Goal: Task Accomplishment & Management: Manage account settings

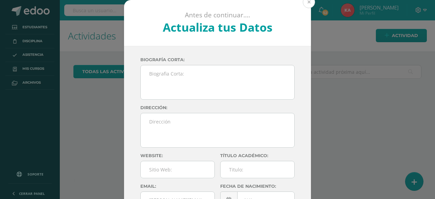
click at [308, 2] on button at bounding box center [309, 2] width 12 height 12
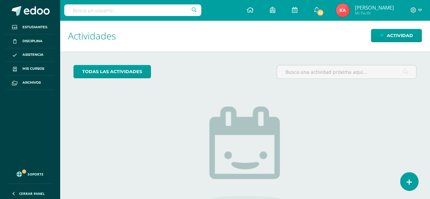
scroll to position [2, 0]
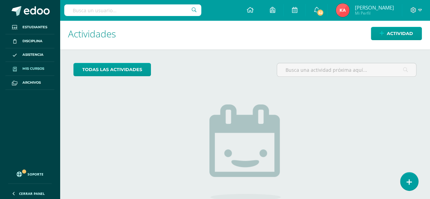
click at [32, 66] on span "Mis cursos" at bounding box center [33, 68] width 22 height 5
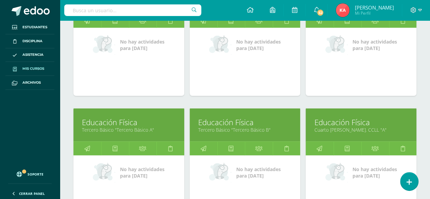
scroll to position [922, 0]
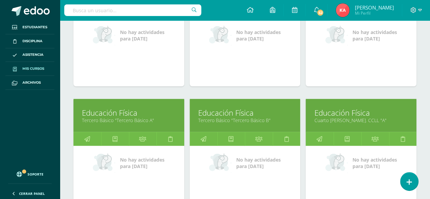
click at [102, 112] on link "Educación Física" at bounding box center [129, 112] width 94 height 11
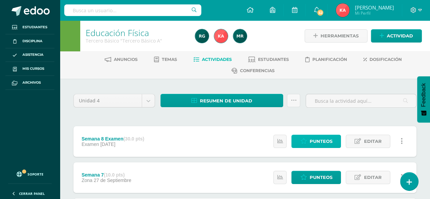
click at [315, 137] on span "Punteos" at bounding box center [320, 141] width 23 height 13
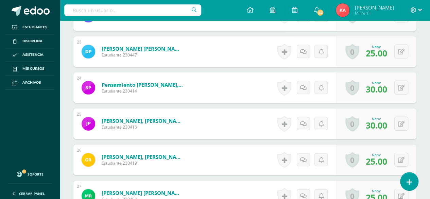
scroll to position [1170, 0]
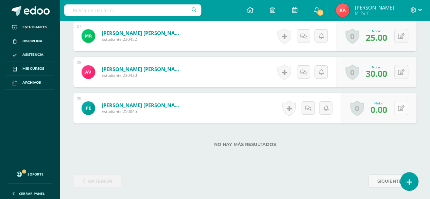
click at [402, 101] on button at bounding box center [401, 108] width 14 height 14
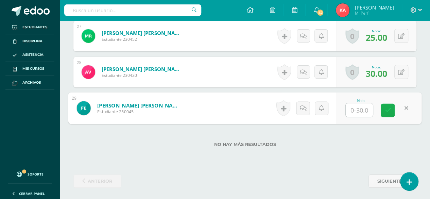
click at [391, 107] on link at bounding box center [388, 111] width 14 height 14
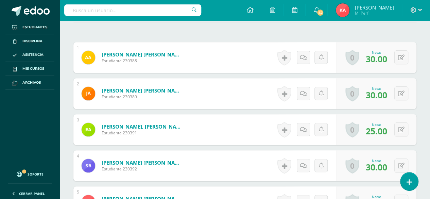
scroll to position [0, 0]
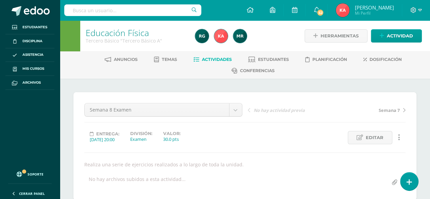
click at [214, 56] on link "Actividades" at bounding box center [212, 59] width 38 height 11
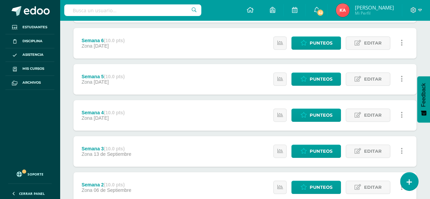
scroll to position [254, 0]
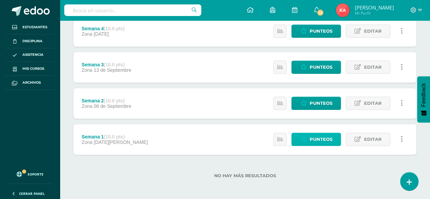
click at [320, 138] on span "Punteos" at bounding box center [320, 139] width 23 height 13
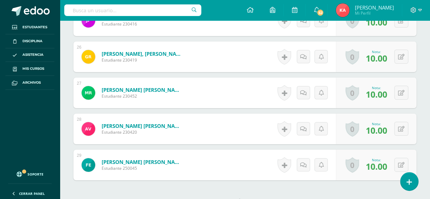
scroll to position [1170, 0]
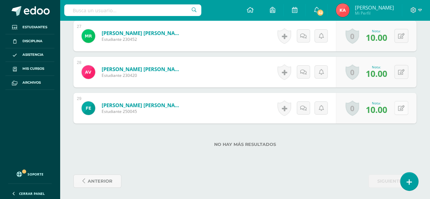
click at [402, 105] on icon at bounding box center [401, 108] width 6 height 6
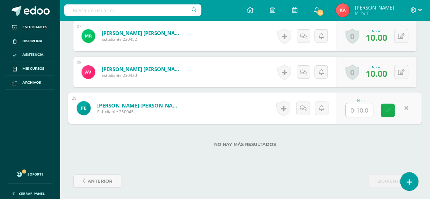
click at [391, 106] on link at bounding box center [388, 111] width 14 height 14
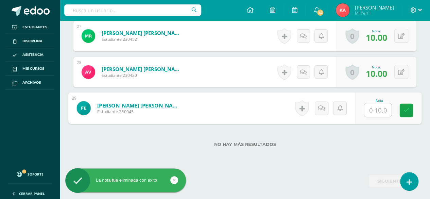
click at [387, 106] on input "text" at bounding box center [377, 110] width 27 height 14
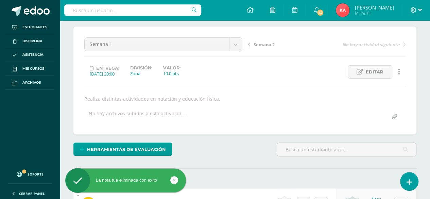
scroll to position [0, 0]
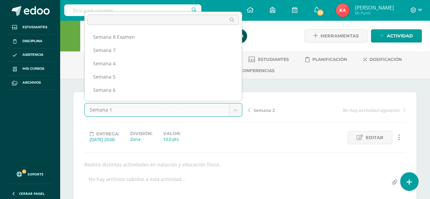
scroll to position [35, 0]
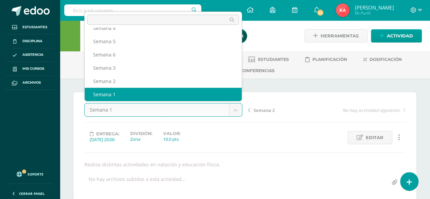
select select "/dashboard/teacher/grade-activity/106923/"
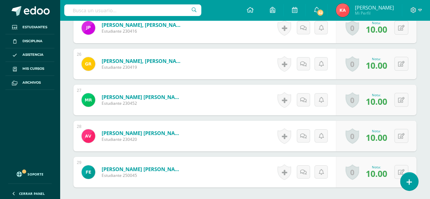
scroll to position [1170, 0]
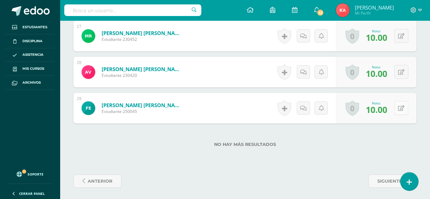
click at [405, 104] on button at bounding box center [401, 108] width 14 height 14
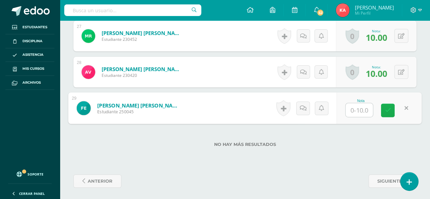
click at [388, 111] on icon at bounding box center [388, 110] width 6 height 6
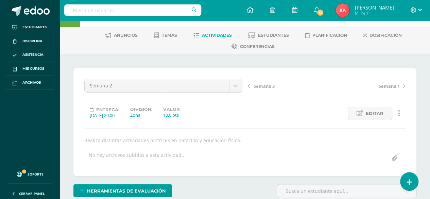
scroll to position [0, 0]
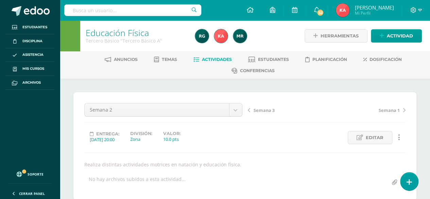
click at [213, 61] on span "Actividades" at bounding box center [217, 59] width 30 height 5
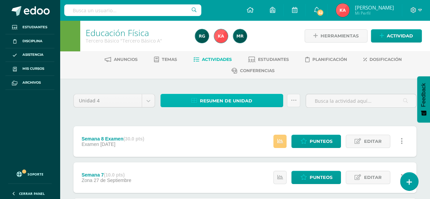
click at [223, 97] on span "Resumen de unidad" at bounding box center [226, 101] width 52 height 13
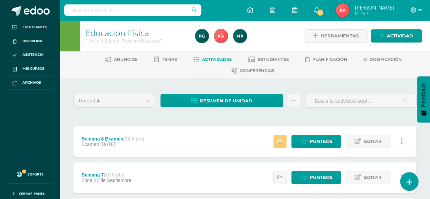
click at [199, 110] on div "Resumen de unidad Subir actividades en masa Enviar punteos a revision Historial…" at bounding box center [230, 103] width 145 height 19
click at [202, 57] on span "Actividades" at bounding box center [217, 59] width 30 height 5
click at [210, 57] on span "Actividades" at bounding box center [217, 59] width 30 height 5
click at [320, 181] on span "Punteos" at bounding box center [320, 177] width 23 height 13
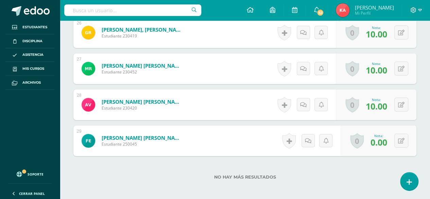
scroll to position [1170, 0]
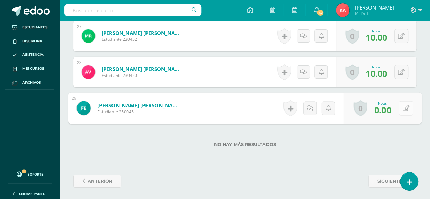
click at [405, 108] on button at bounding box center [406, 108] width 14 height 14
click at [385, 113] on link at bounding box center [388, 111] width 14 height 14
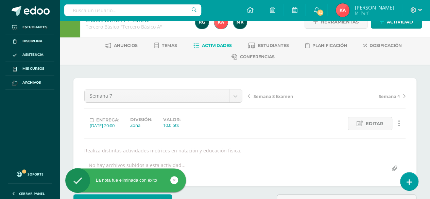
scroll to position [0, 0]
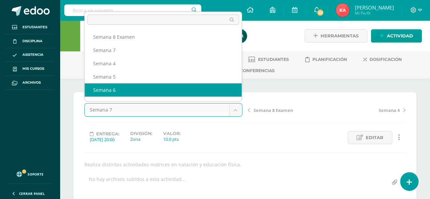
scroll to position [9, 0]
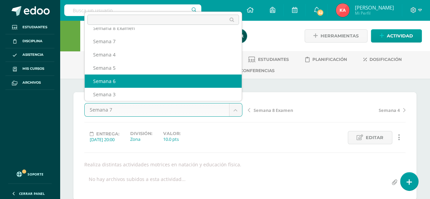
select select "/dashboard/teacher/grade-activity/106920/"
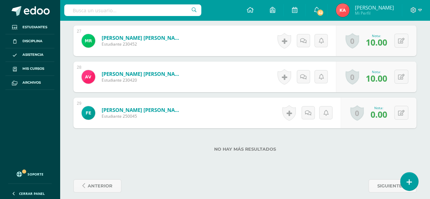
scroll to position [1170, 0]
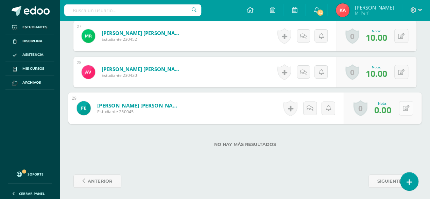
click at [404, 105] on icon at bounding box center [406, 108] width 7 height 6
click at [388, 108] on icon at bounding box center [388, 110] width 6 height 6
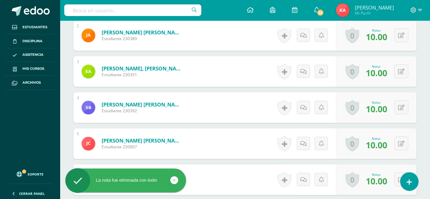
scroll to position [0, 0]
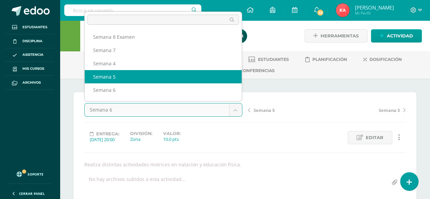
select select "/dashboard/teacher/grade-activity/106919/"
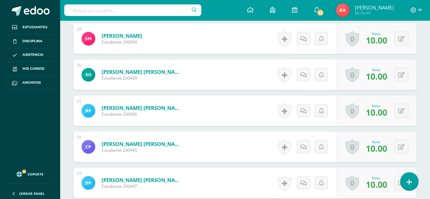
scroll to position [1170, 0]
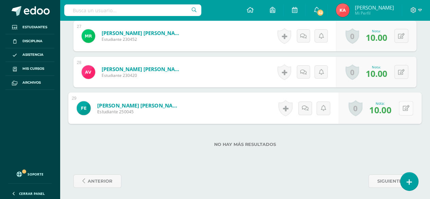
click at [400, 108] on button at bounding box center [406, 108] width 14 height 14
type input "}"
click at [394, 107] on div "Nota" at bounding box center [379, 108] width 85 height 32
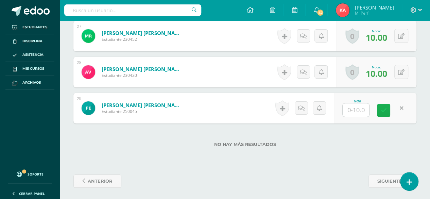
click at [387, 108] on link at bounding box center [383, 110] width 13 height 13
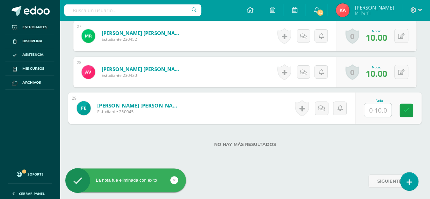
click at [382, 113] on input "text" at bounding box center [377, 110] width 27 height 14
click at [405, 109] on icon at bounding box center [407, 110] width 6 height 6
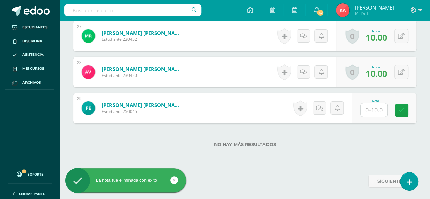
click at [397, 151] on div "No hay más resultados" at bounding box center [244, 139] width 343 height 32
click at [399, 105] on link at bounding box center [401, 110] width 13 height 13
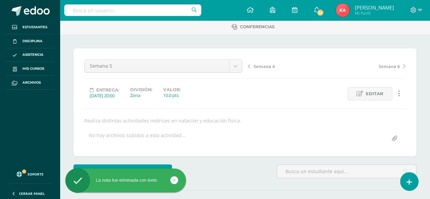
scroll to position [0, 0]
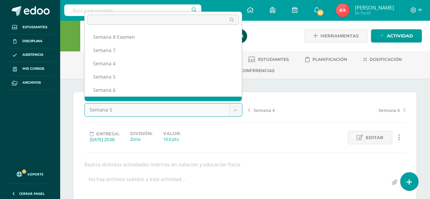
scroll to position [9, 0]
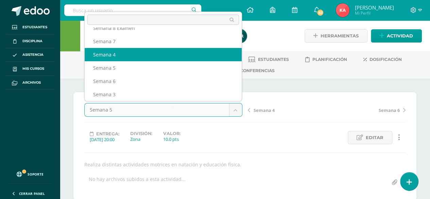
select select "/dashboard/teacher/grade-activity/106918/"
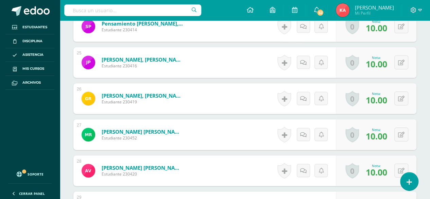
scroll to position [1170, 0]
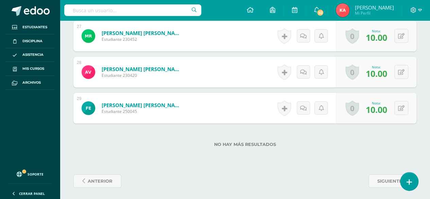
click at [404, 114] on div "0 Logros Logros obtenidos Aún no hay logros agregados Nota: 10.00" at bounding box center [376, 108] width 81 height 31
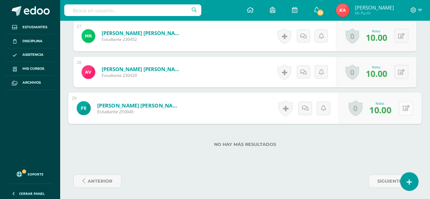
click at [402, 111] on button at bounding box center [406, 108] width 14 height 14
click at [390, 109] on icon at bounding box center [388, 110] width 6 height 6
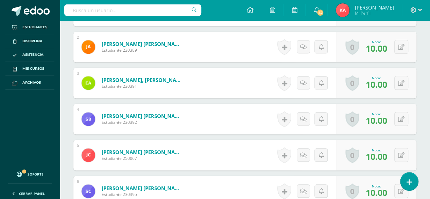
scroll to position [0, 0]
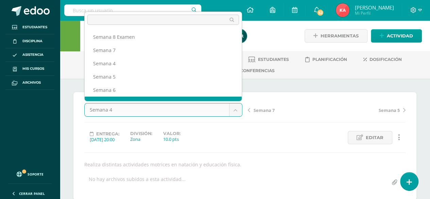
scroll to position [9, 0]
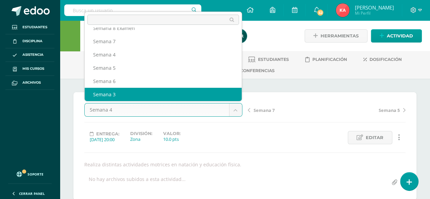
select select "/dashboard/teacher/grade-activity/106924/"
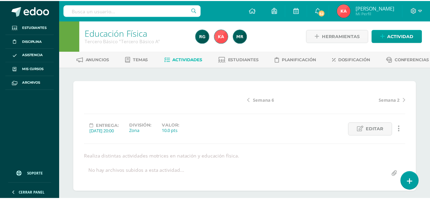
scroll to position [105, 0]
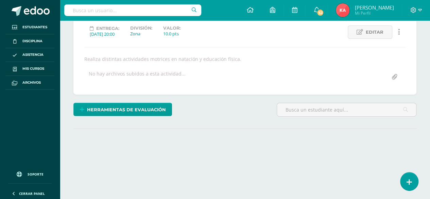
drag, startPoint x: 432, startPoint y: 31, endPoint x: 434, endPoint y: 106, distance: 75.2
click at [430, 109] on html "Estudiantes Disciplina Asistencia Mis cursos Archivos Soporte Ayuda Reportar un…" at bounding box center [215, 38] width 430 height 287
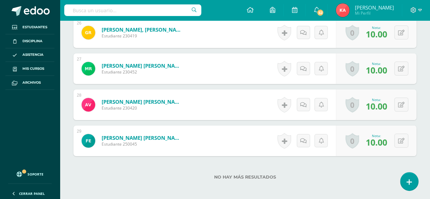
scroll to position [1170, 0]
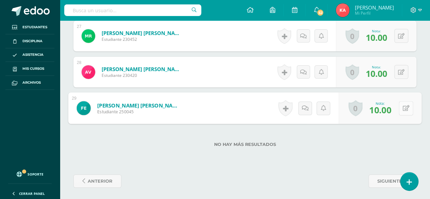
click at [405, 111] on button at bounding box center [406, 108] width 14 height 14
click at [390, 110] on icon at bounding box center [388, 110] width 6 height 6
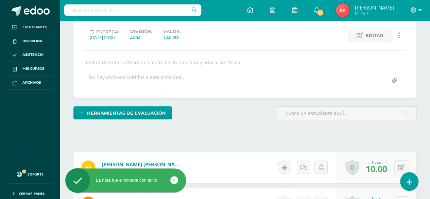
scroll to position [0, 0]
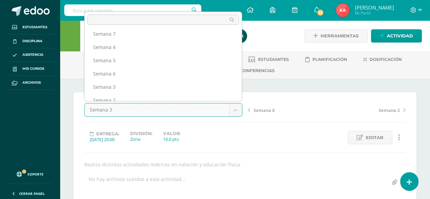
scroll to position [38, 0]
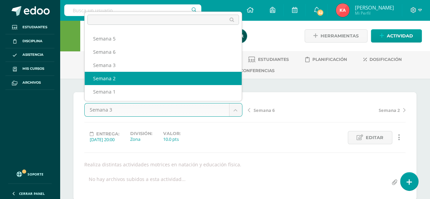
select select "/dashboard/teacher/grade-activity/106923/"
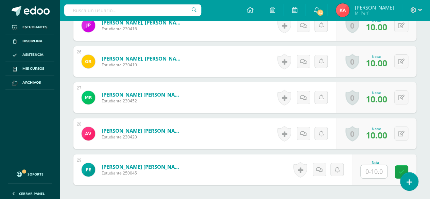
scroll to position [1170, 0]
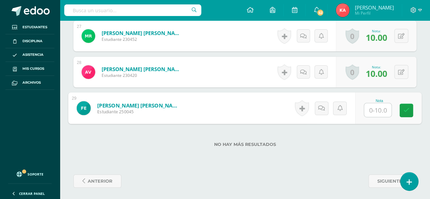
click at [381, 107] on input "text" at bounding box center [377, 110] width 27 height 14
click at [408, 113] on link at bounding box center [407, 111] width 14 height 14
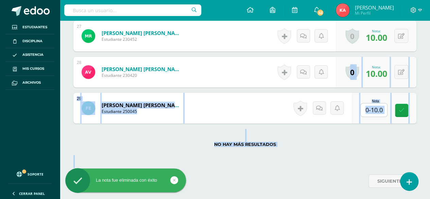
drag, startPoint x: 431, startPoint y: 123, endPoint x: 435, endPoint y: 64, distance: 59.3
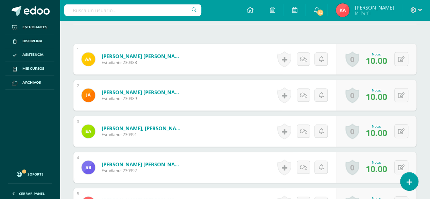
scroll to position [0, 0]
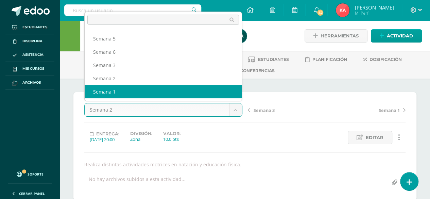
select select "/dashboard/teacher/grade-activity/106922/"
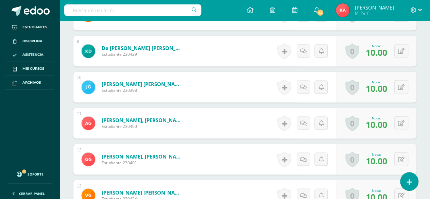
scroll to position [1170, 0]
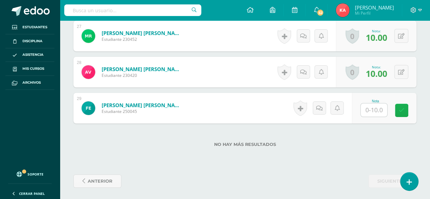
click at [403, 112] on link at bounding box center [401, 110] width 13 height 13
click at [405, 107] on link at bounding box center [401, 110] width 13 height 13
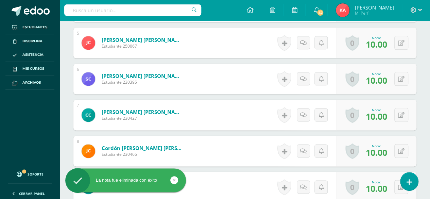
scroll to position [0, 0]
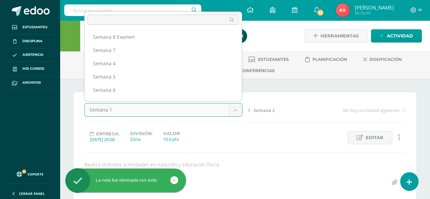
scroll to position [35, 0]
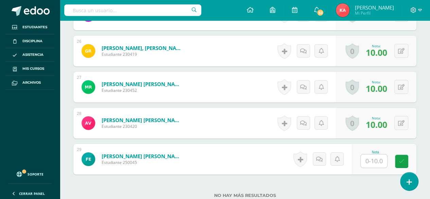
scroll to position [1170, 0]
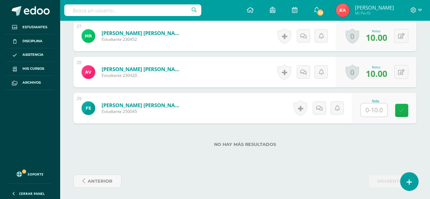
click at [399, 109] on icon at bounding box center [402, 110] width 6 height 6
click at [407, 111] on link at bounding box center [401, 110] width 13 height 13
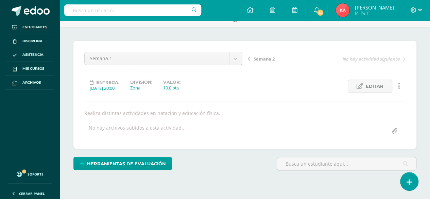
scroll to position [0, 0]
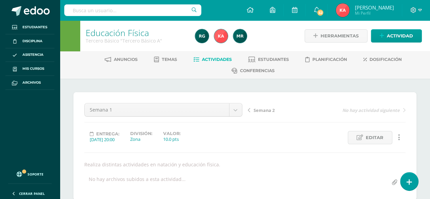
click at [210, 58] on span "Actividades" at bounding box center [217, 59] width 30 height 5
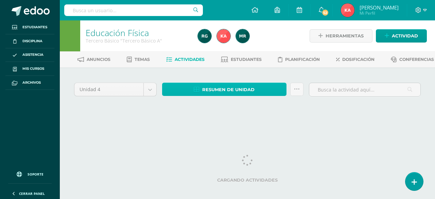
click at [177, 96] on link "Resumen de unidad" at bounding box center [224, 89] width 124 height 13
click at [209, 96] on span "Resumen de unidad" at bounding box center [228, 89] width 52 height 13
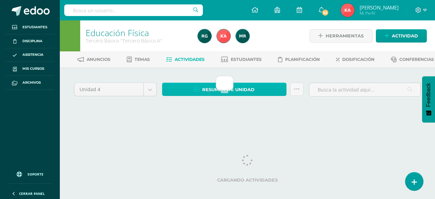
click at [231, 96] on span "Resumen de unidad" at bounding box center [228, 89] width 52 height 13
click at [180, 96] on link "Resumen de unidad" at bounding box center [224, 89] width 124 height 13
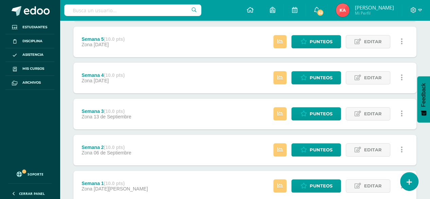
scroll to position [254, 0]
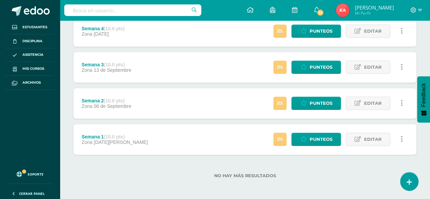
drag, startPoint x: 180, startPoint y: 97, endPoint x: 146, endPoint y: 168, distance: 78.2
click at [146, 168] on div "No hay más resultados" at bounding box center [244, 171] width 343 height 32
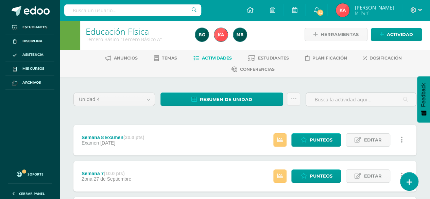
scroll to position [0, 0]
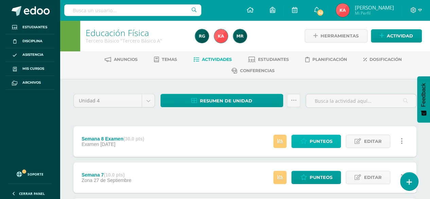
click at [313, 145] on span "Punteos" at bounding box center [320, 141] width 23 height 13
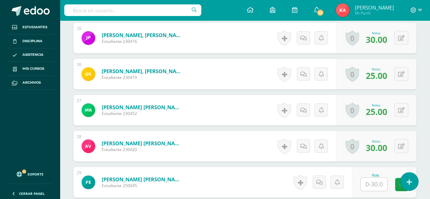
scroll to position [1098, 0]
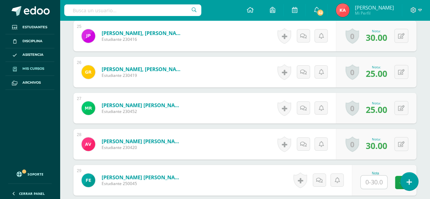
click at [29, 66] on span "Mis cursos" at bounding box center [33, 68] width 22 height 5
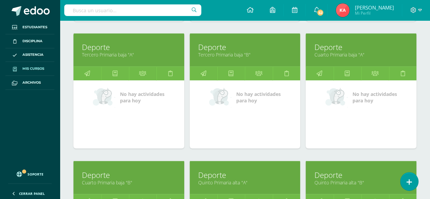
scroll to position [477, 0]
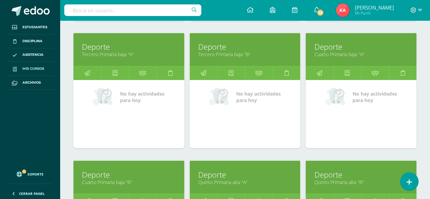
click at [221, 51] on link "Tercero Primaria baja "B"" at bounding box center [245, 54] width 94 height 6
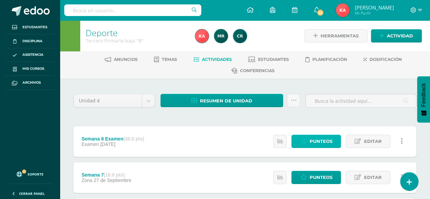
click at [322, 142] on span "Punteos" at bounding box center [320, 141] width 23 height 13
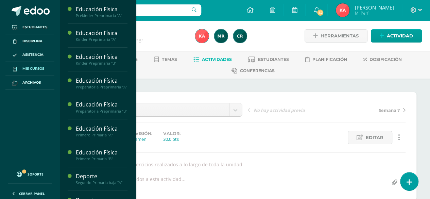
click at [36, 65] on link "Mis cursos" at bounding box center [29, 69] width 49 height 14
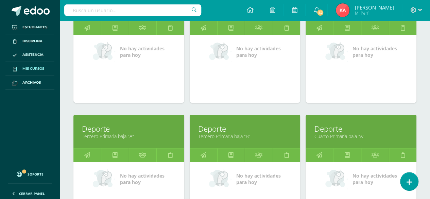
scroll to position [396, 0]
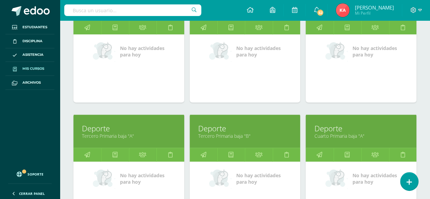
click at [259, 128] on link "Deporte" at bounding box center [245, 128] width 94 height 11
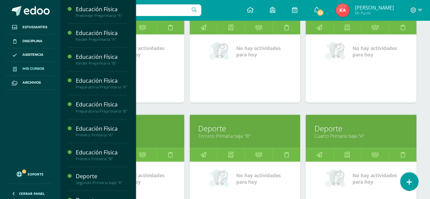
click at [231, 130] on link "Deporte" at bounding box center [245, 128] width 94 height 11
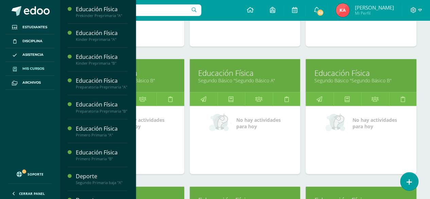
scroll to position [834, 0]
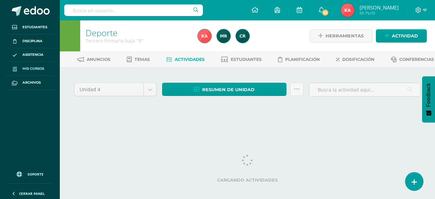
click at [29, 69] on span "Mis cursos" at bounding box center [33, 68] width 22 height 5
